Goal: Navigation & Orientation: Find specific page/section

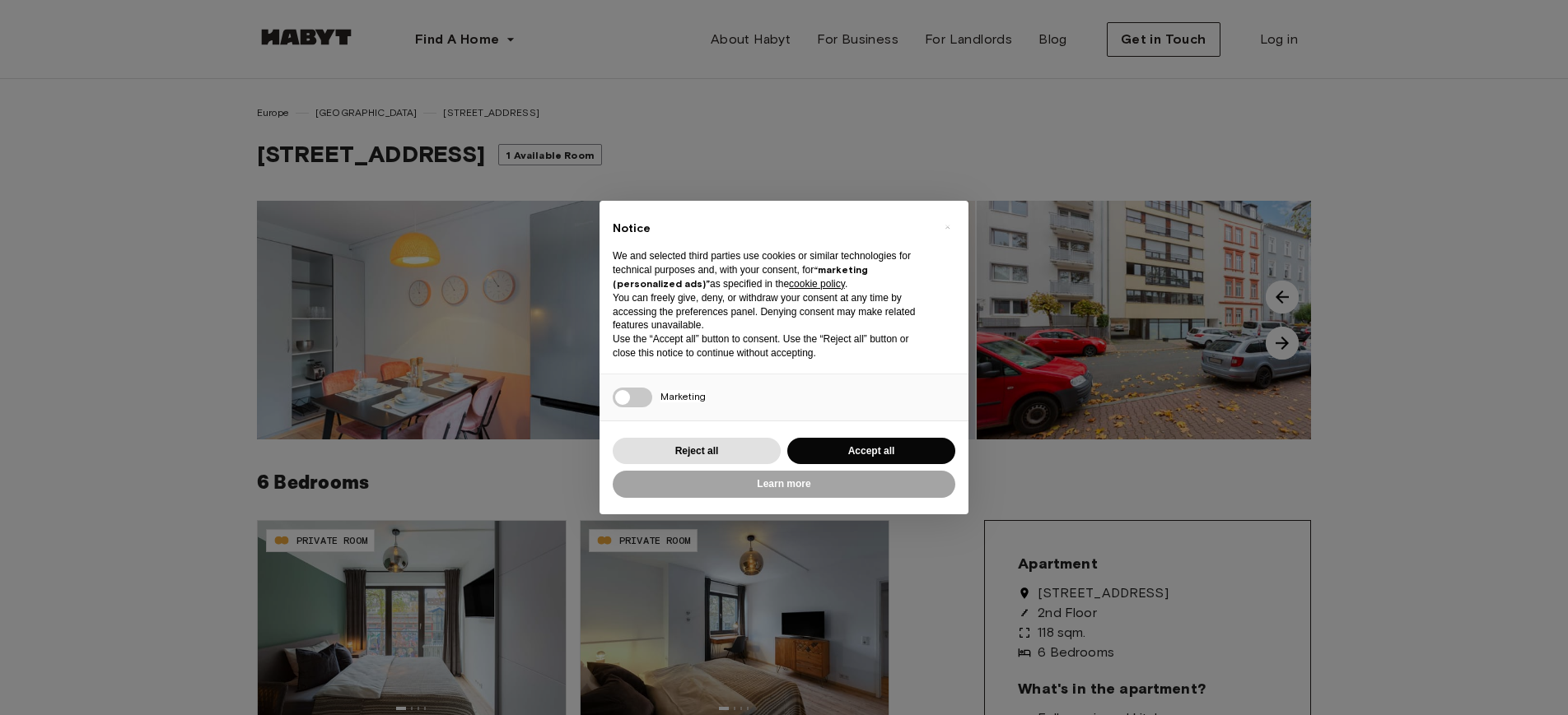
click at [927, 92] on div "× Notice We and selected third parties use cookies or similar technologies for …" at bounding box center [784, 357] width 1568 height 715
click at [1173, 133] on div "× Notice We and selected third parties use cookies or similar technologies for …" at bounding box center [784, 357] width 1568 height 715
click at [742, 456] on button "Reject all" at bounding box center [696, 451] width 168 height 27
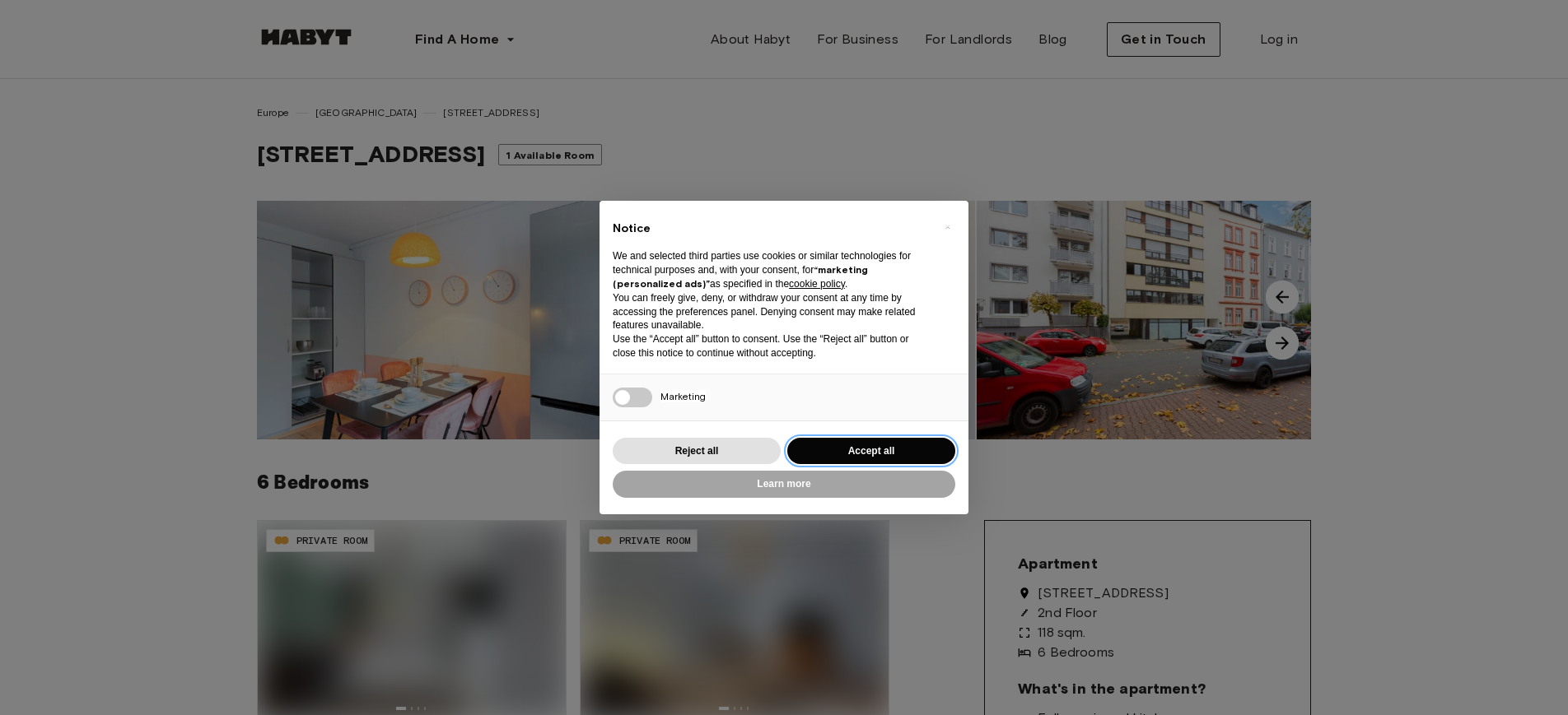
click at [806, 454] on button "Accept all" at bounding box center [871, 451] width 168 height 27
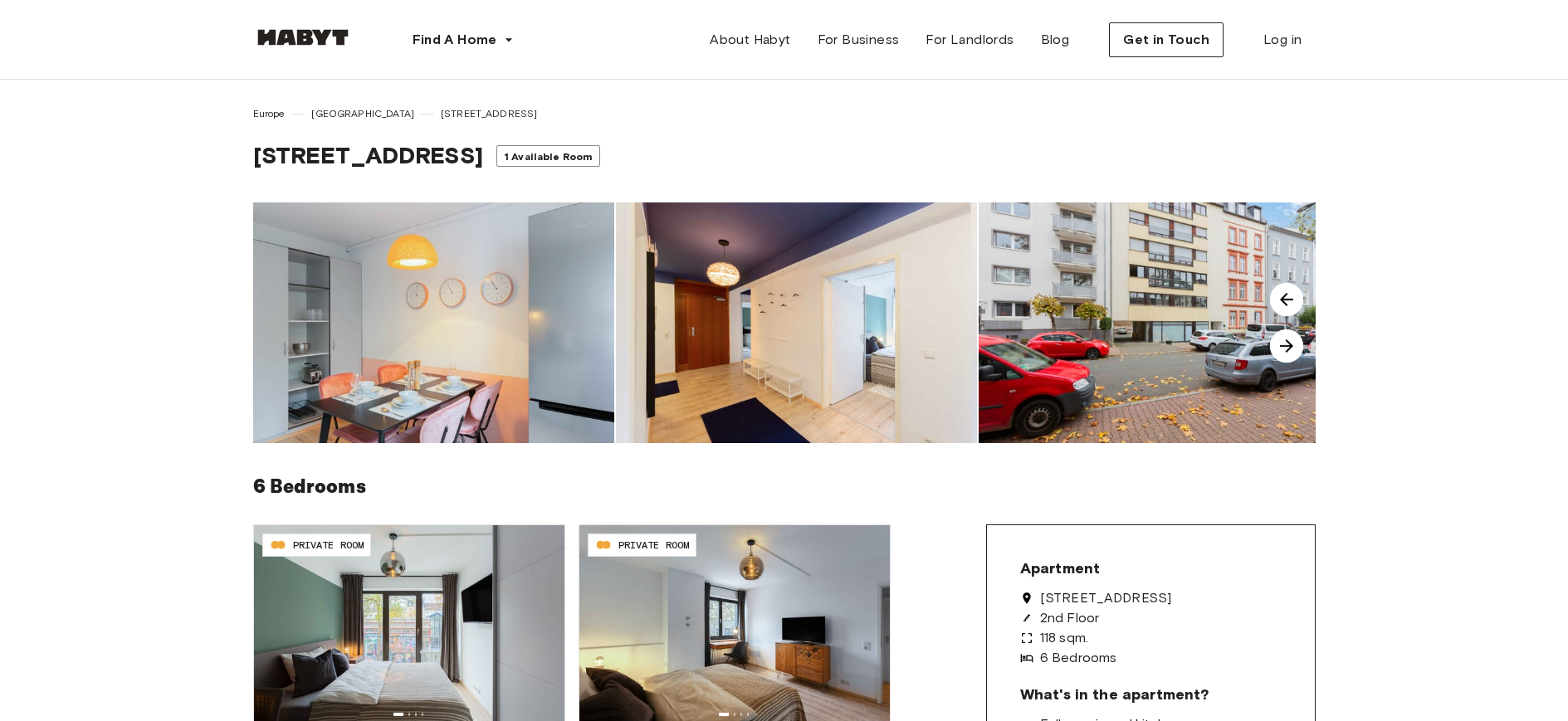
click at [1286, 352] on img at bounding box center [1286, 346] width 33 height 33
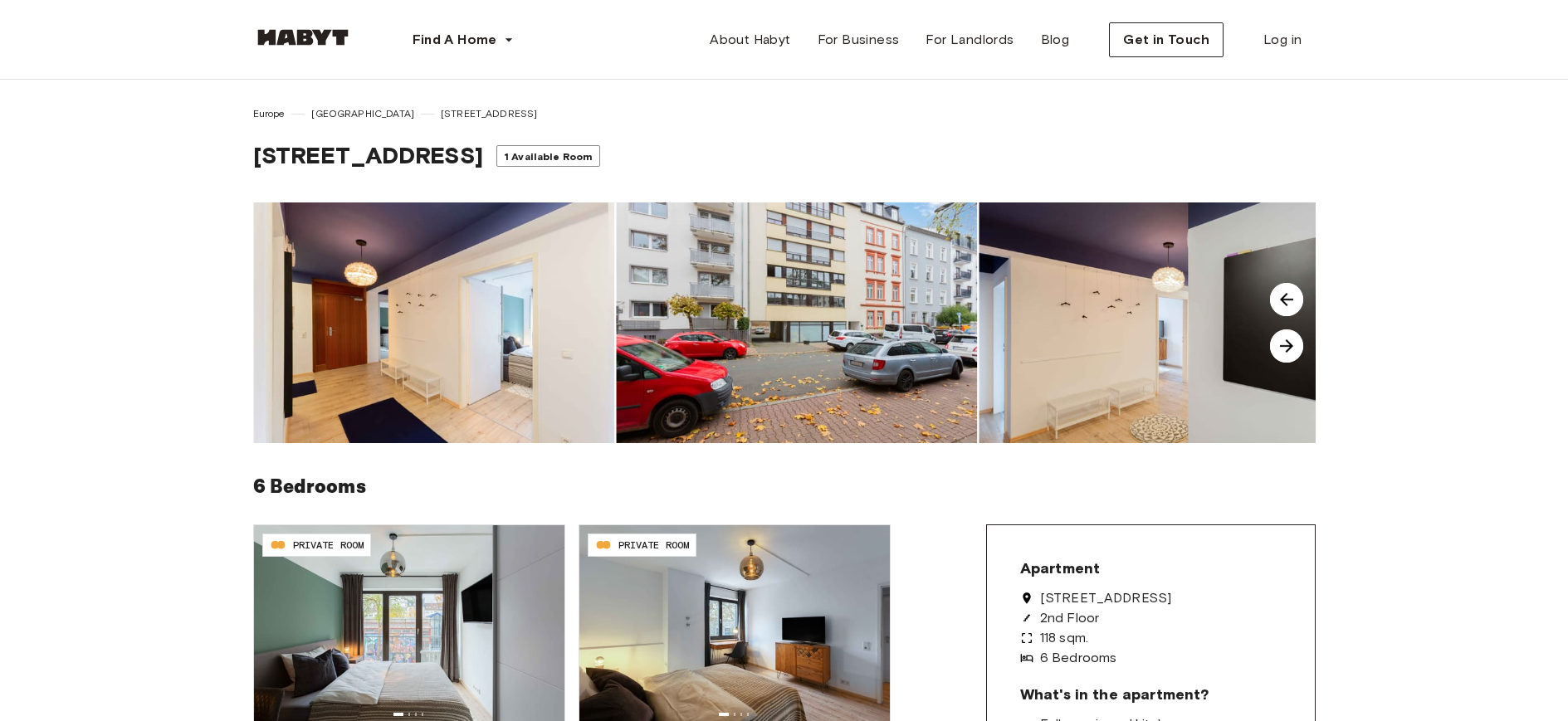
click at [1286, 352] on img at bounding box center [1286, 346] width 33 height 33
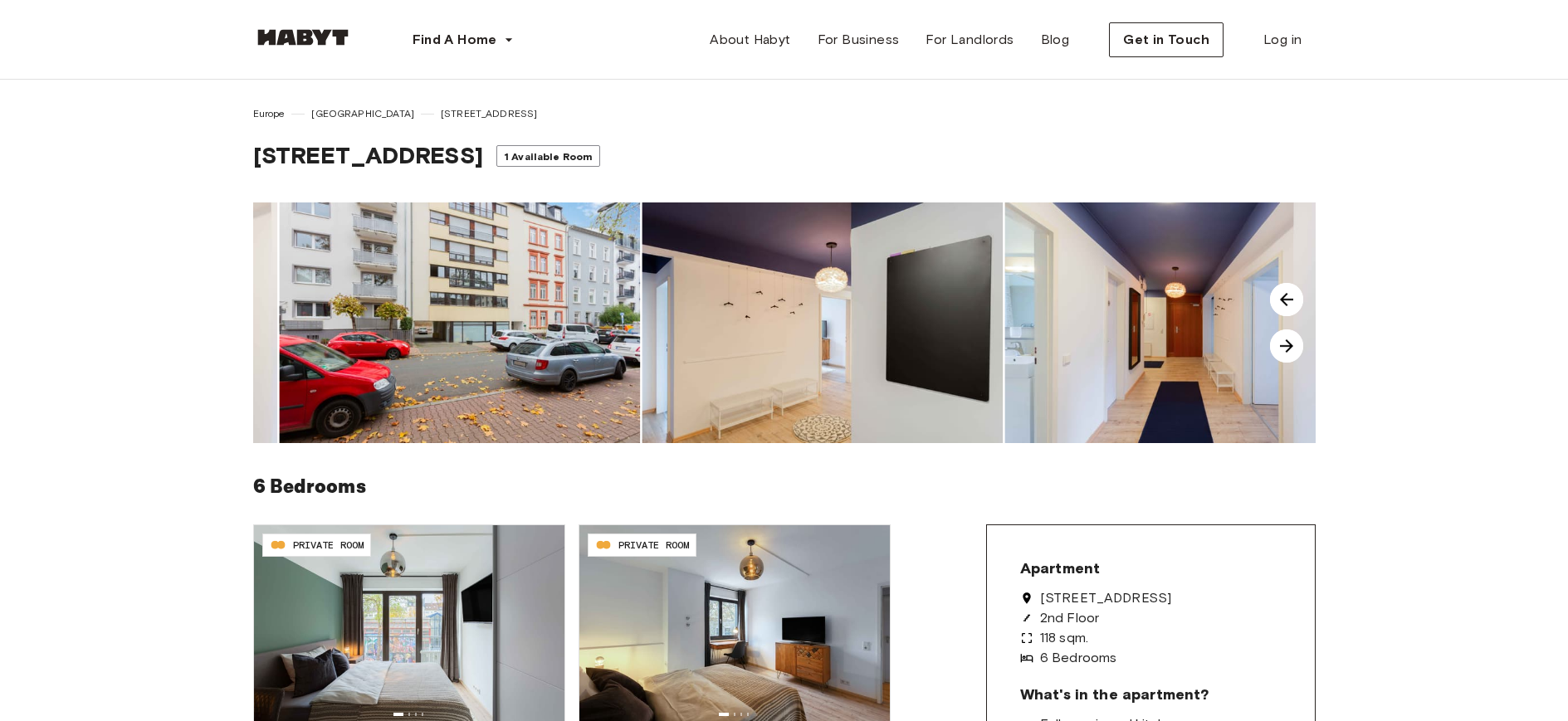
click at [1286, 352] on img at bounding box center [1286, 346] width 33 height 33
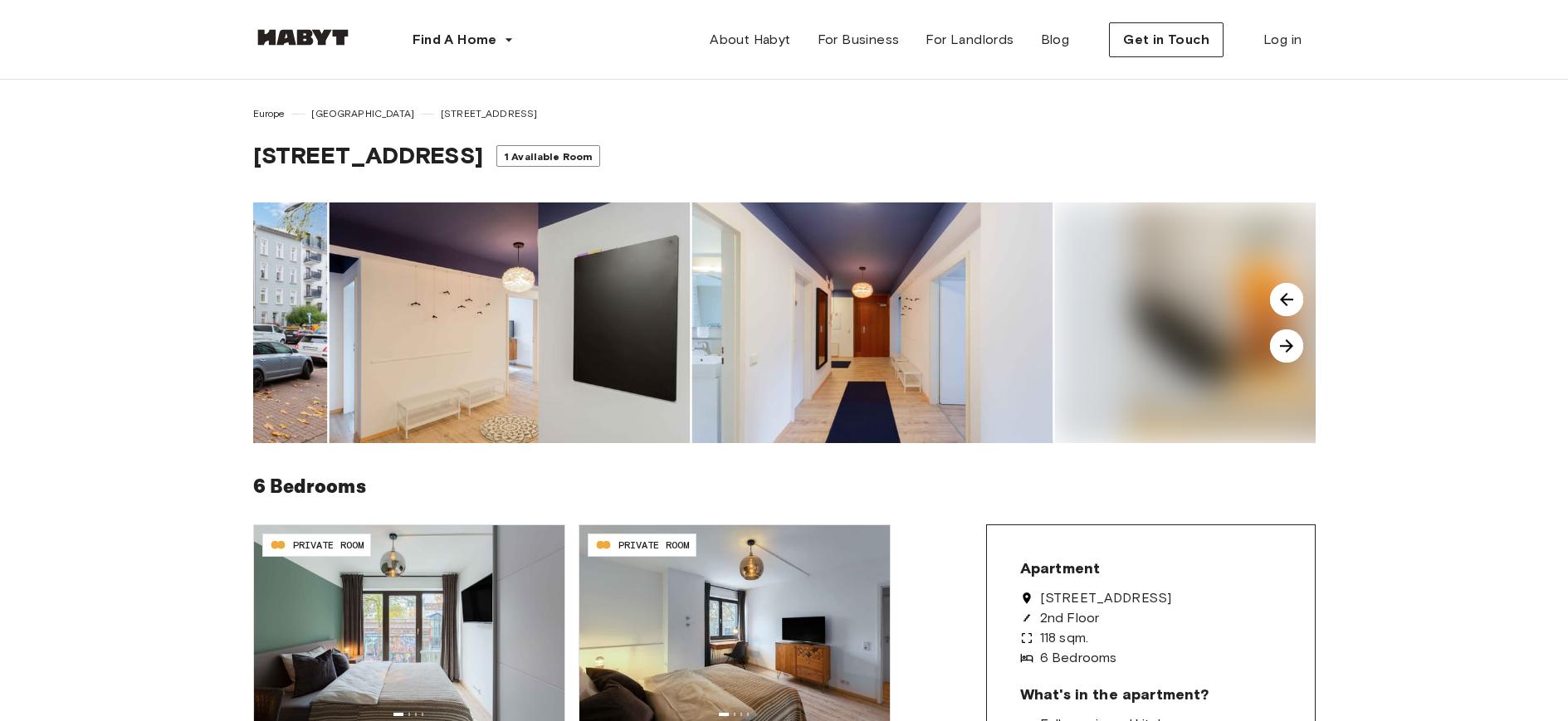
click at [1286, 352] on img at bounding box center [1286, 346] width 33 height 33
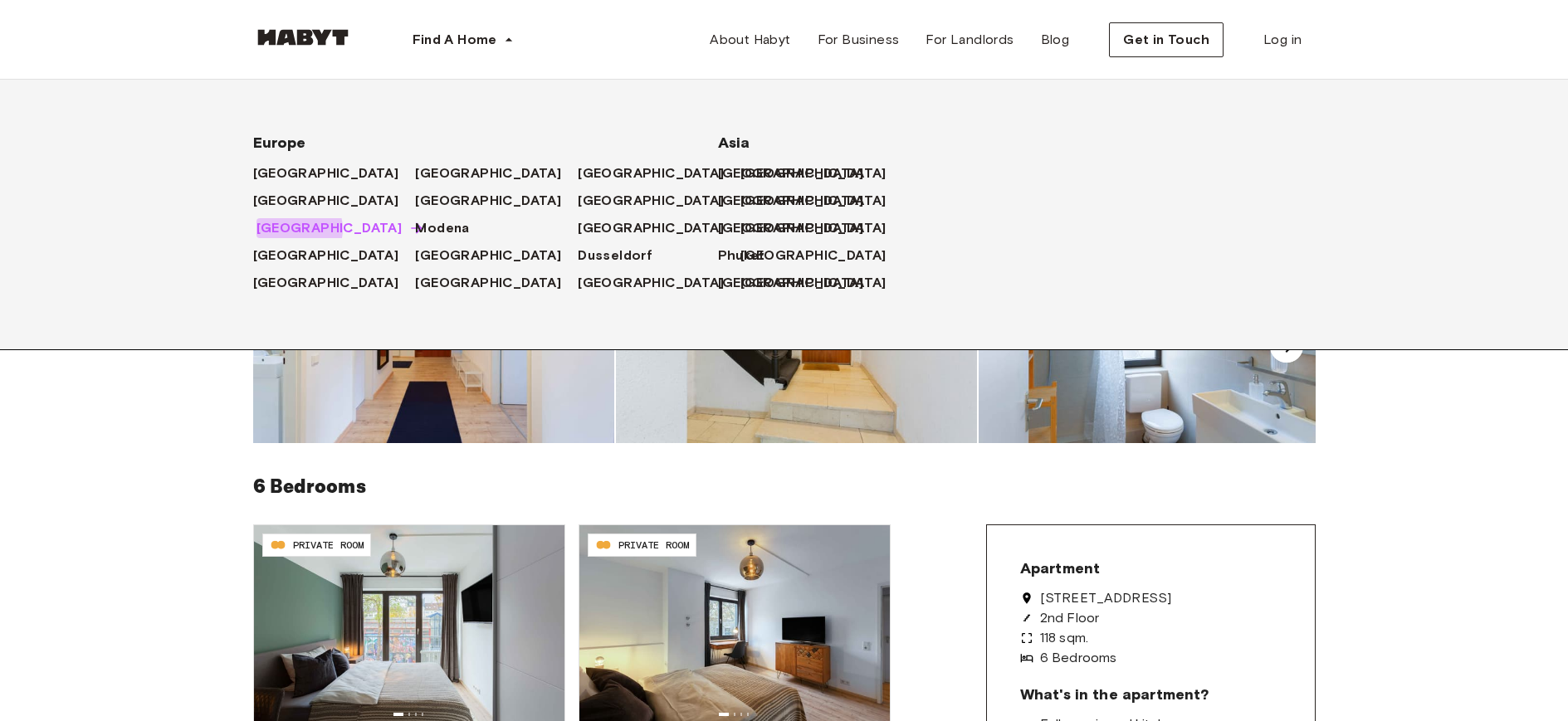
click at [298, 229] on span "[GEOGRAPHIC_DATA]" at bounding box center [329, 228] width 146 height 20
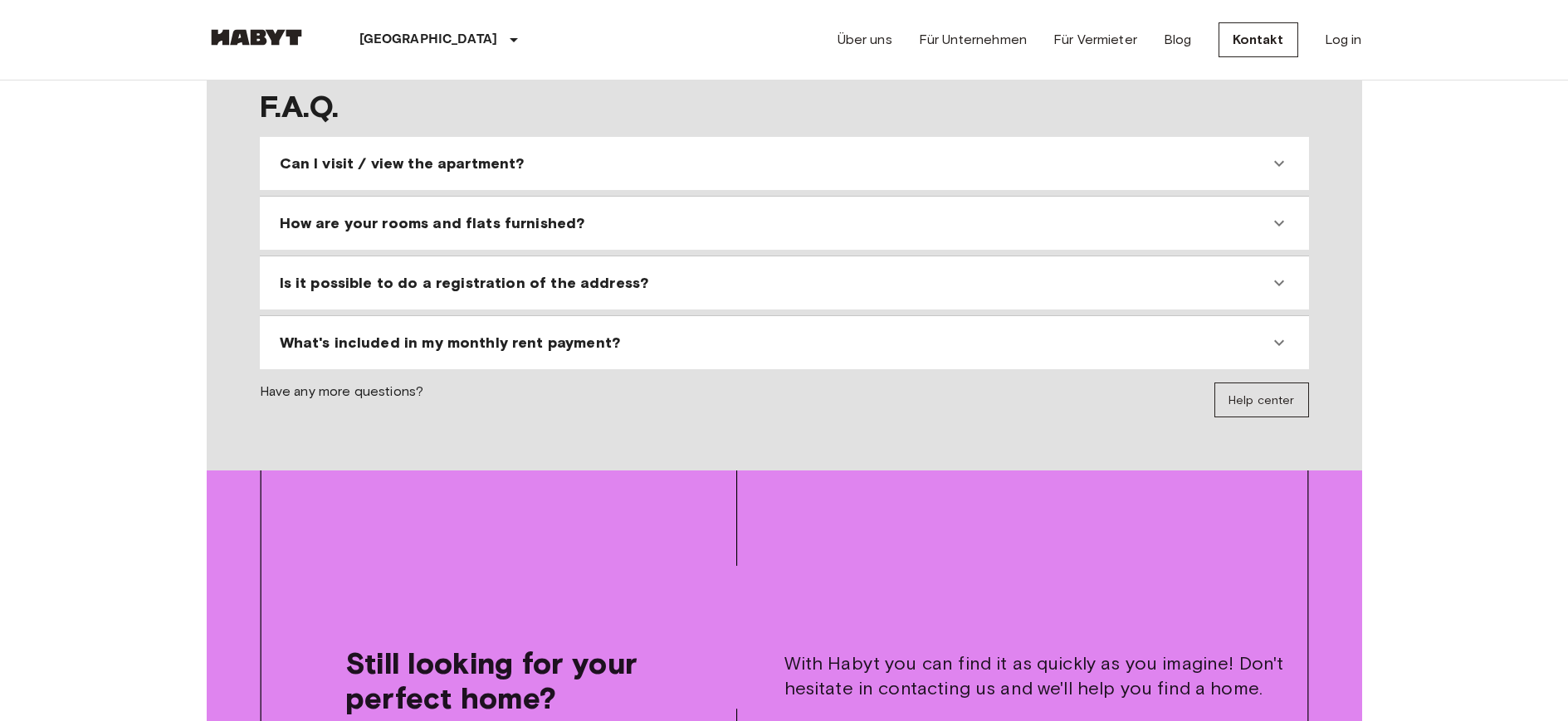
scroll to position [1594, 0]
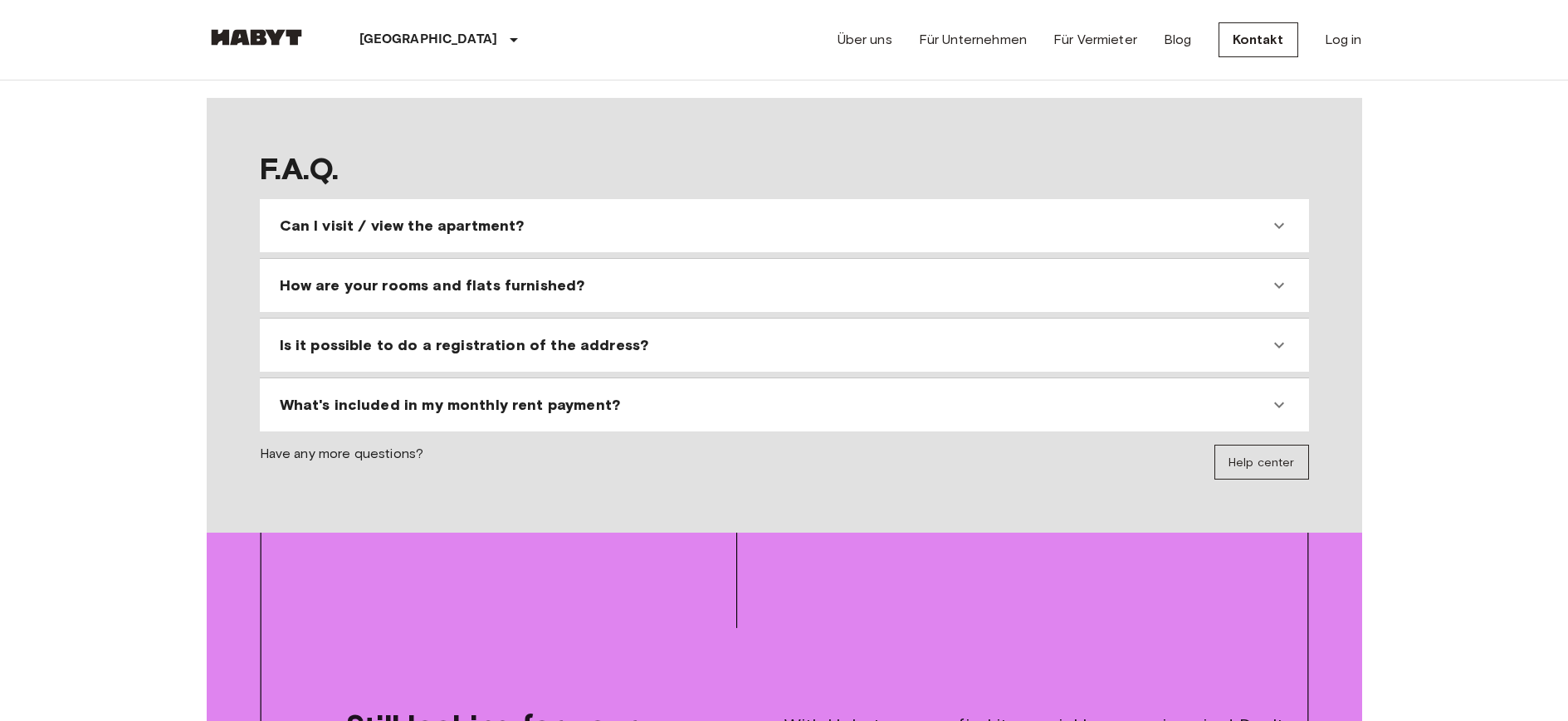
click at [1282, 335] on icon at bounding box center [1279, 345] width 20 height 20
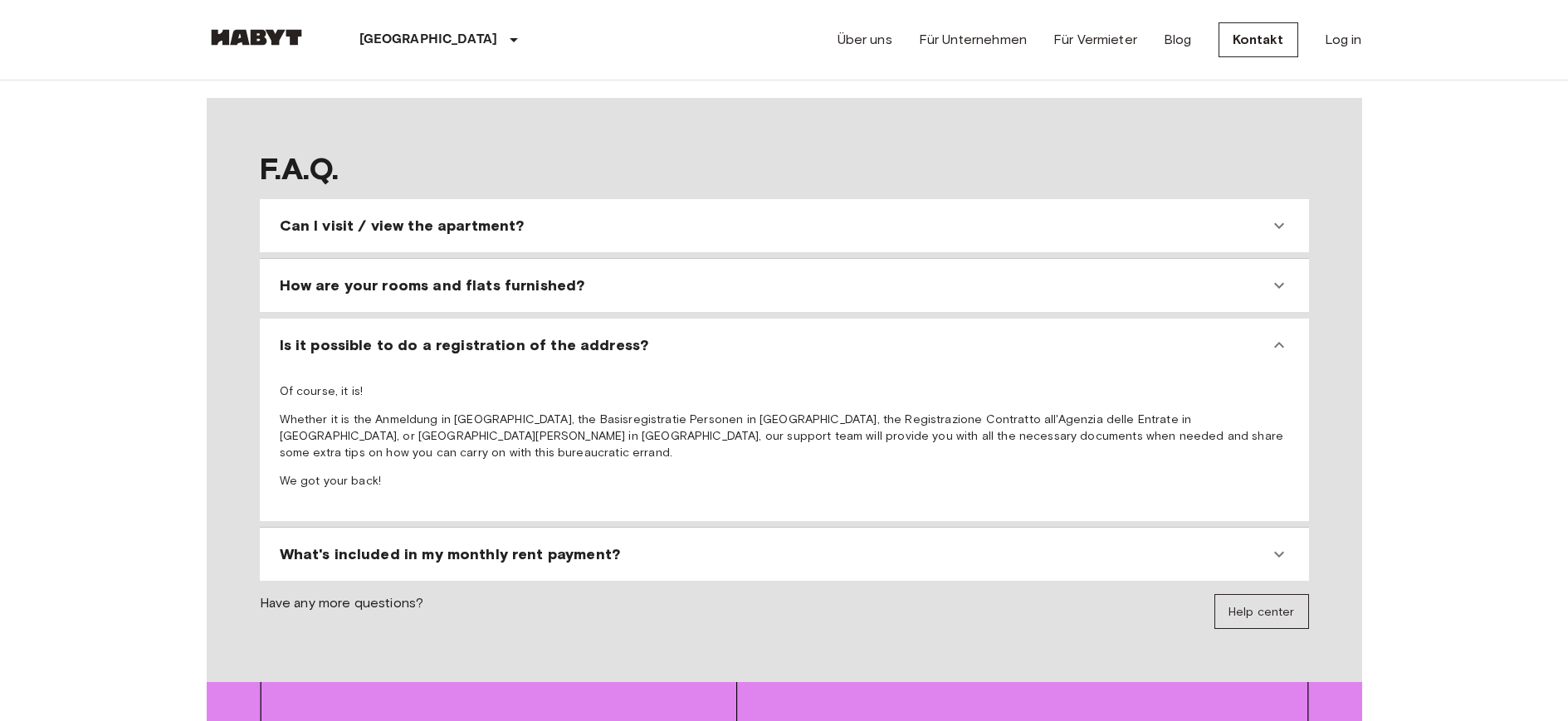
click at [1285, 545] on icon at bounding box center [1279, 554] width 20 height 20
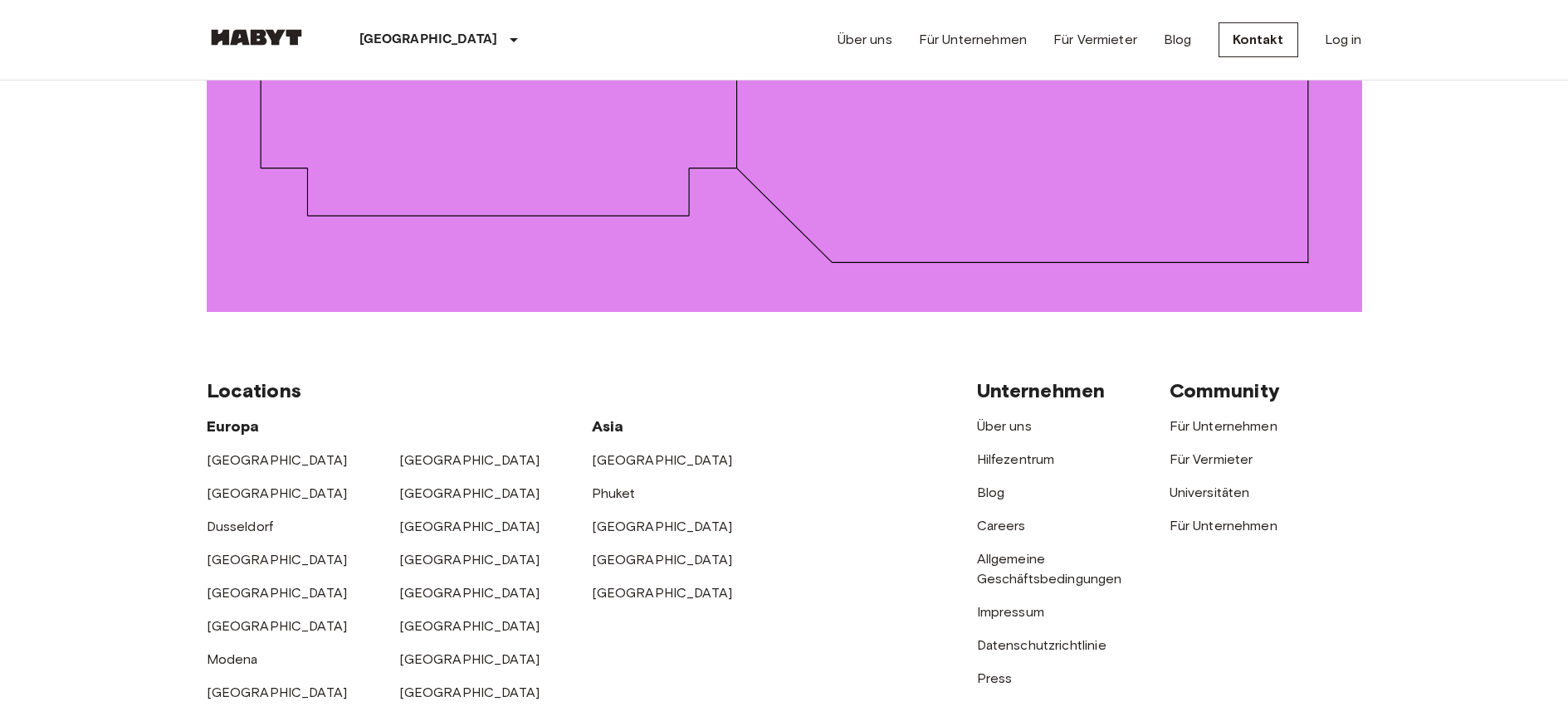
scroll to position [2690, 0]
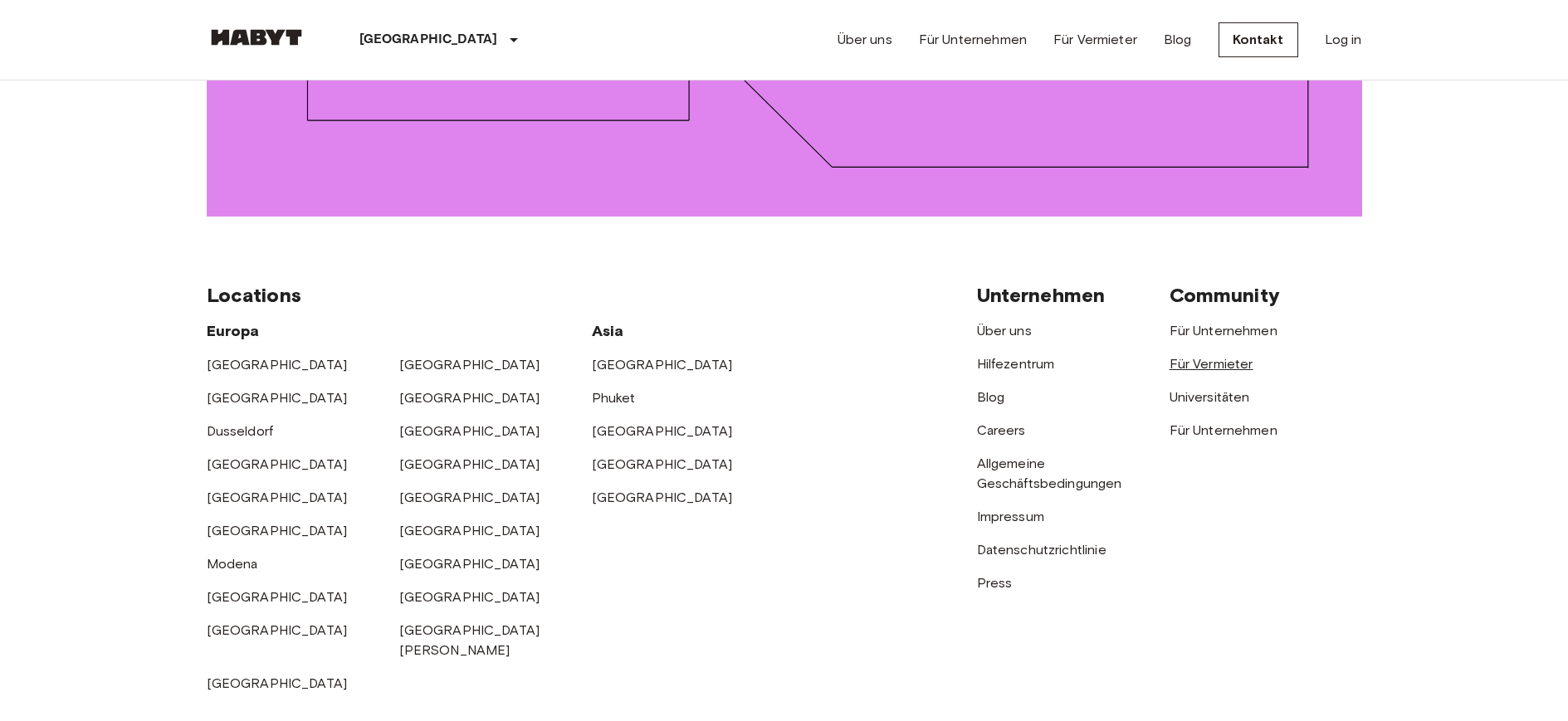
click at [1208, 357] on link "Für Vermieter" at bounding box center [1211, 364] width 84 height 16
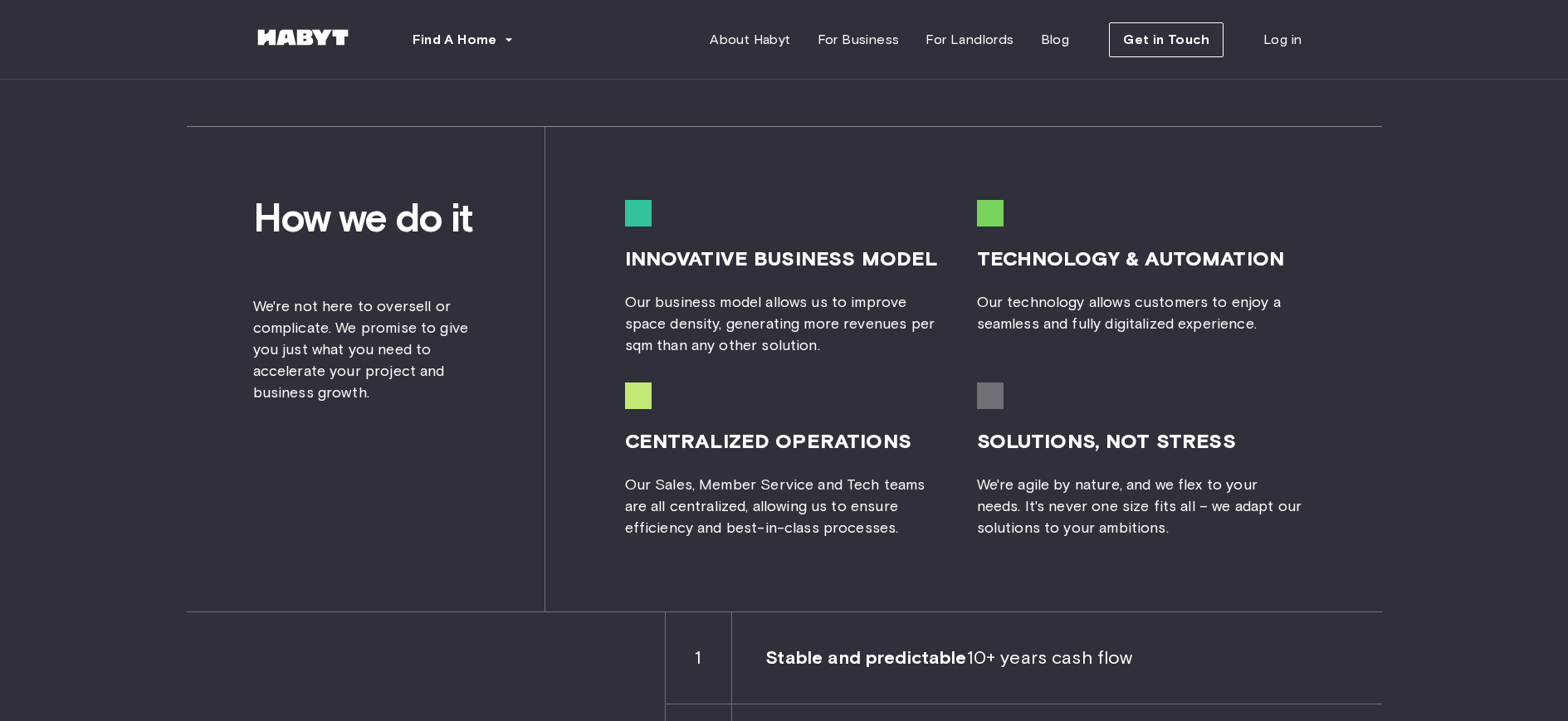
scroll to position [1594, 0]
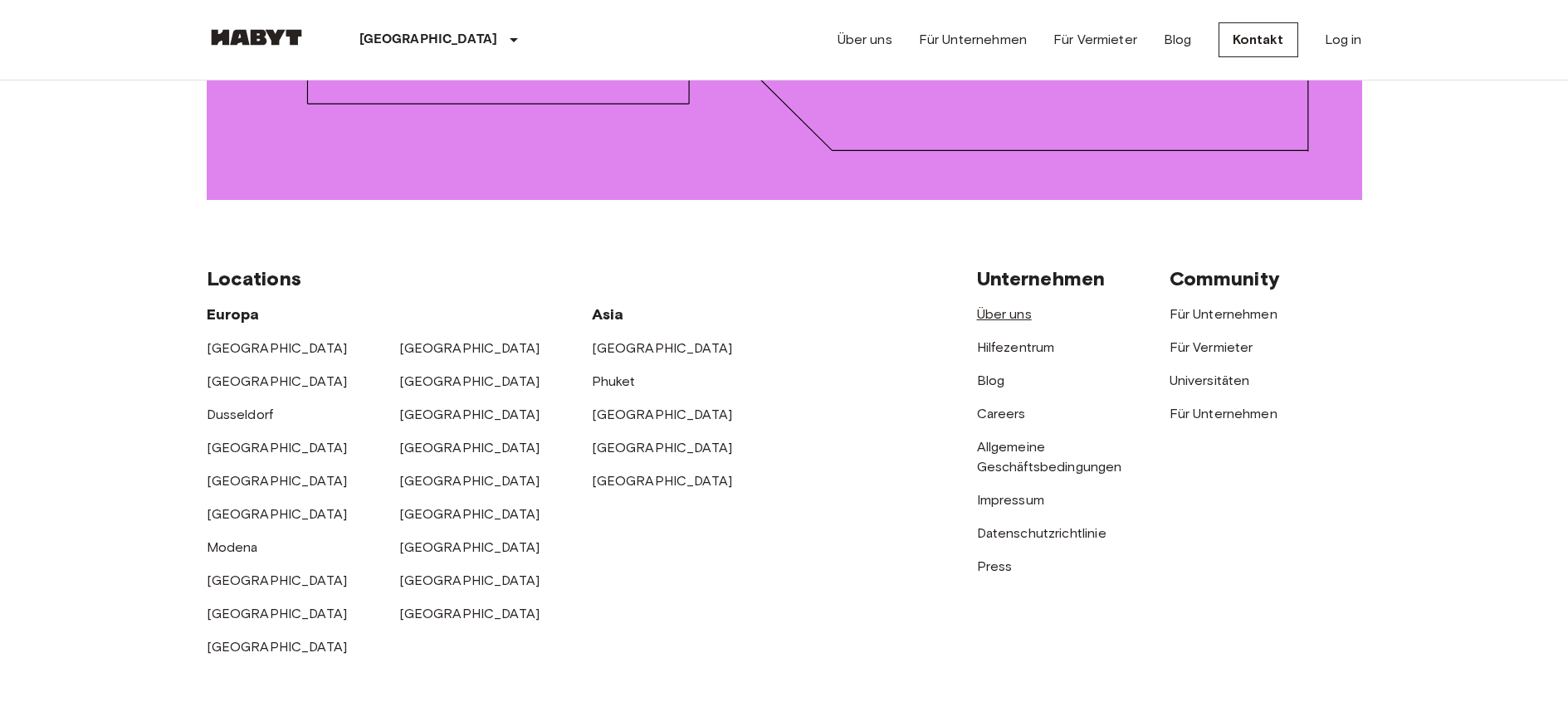
scroll to position [2452, 0]
click at [1025, 302] on div "Über uns" at bounding box center [1073, 308] width 192 height 33
click at [1011, 306] on link "Über uns" at bounding box center [1005, 314] width 55 height 16
click at [1009, 306] on link "Über uns" at bounding box center [1005, 314] width 55 height 16
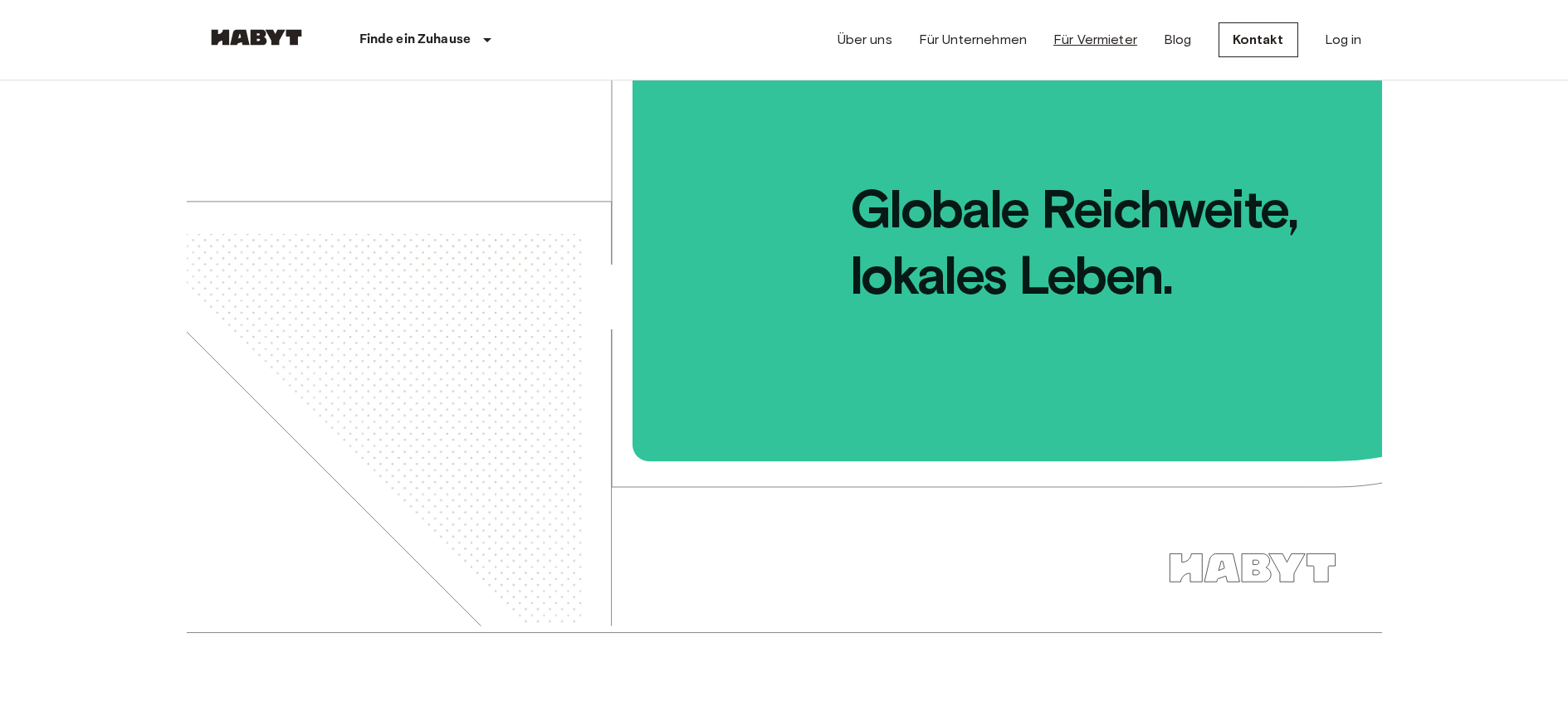
click at [1104, 41] on link "Für Vermieter" at bounding box center [1095, 40] width 84 height 20
